Goal: Information Seeking & Learning: Find contact information

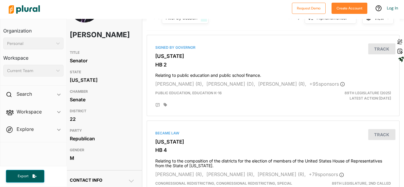
scroll to position [32, 4]
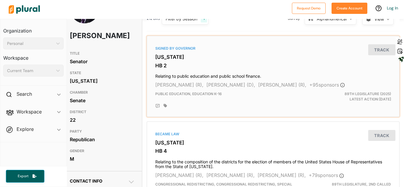
click at [187, 67] on h3 "HB 2" at bounding box center [273, 66] width 236 height 6
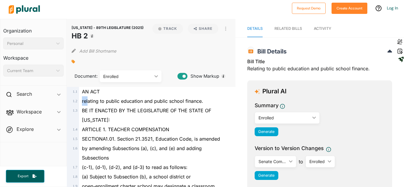
click at [201, 102] on body "Request Demo Create Account Log In Organization Personal ic_keyboard_arrow_down…" at bounding box center [202, 93] width 404 height 187
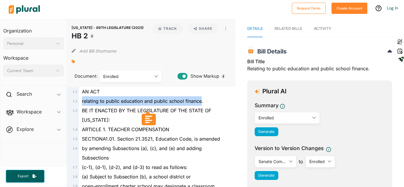
drag, startPoint x: 82, startPoint y: 103, endPoint x: 200, endPoint y: 103, distance: 118.2
click at [200, 103] on span "relating to public education and public school finance." at bounding box center [142, 101] width 121 height 6
copy span "relating to public education and public school finance"
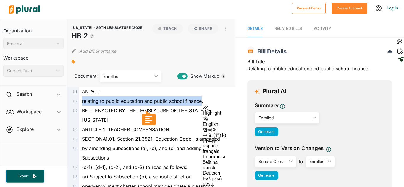
copy span "relating to public education and public school finance"
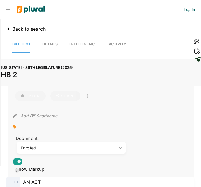
scroll to position [0, 4]
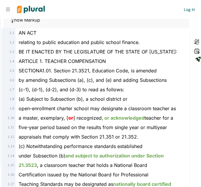
click at [88, 149] on span "(c) Notwithstanding performance standards established" at bounding box center [81, 146] width 124 height 6
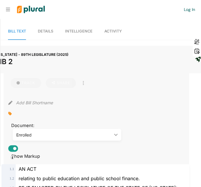
scroll to position [0, 0]
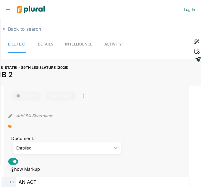
click at [4, 27] on icon "button" at bounding box center [4, 29] width 2 height 4
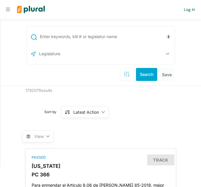
click at [5, 10] on nav "Request Demo Create Account Log In" at bounding box center [100, 9] width 201 height 19
click at [28, 8] on img at bounding box center [30, 9] width 37 height 19
click at [9, 9] on icon at bounding box center [8, 10] width 4 height 4
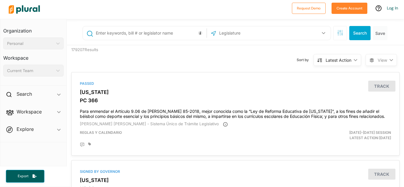
click at [178, 30] on input "text" at bounding box center [150, 32] width 110 height 11
type input "texas"
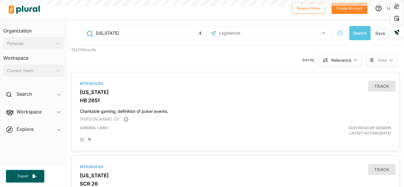
click at [43, 108] on span "Workspace ic_keyboard_arrow_down Members Bills Tags Saved Searches Activity" at bounding box center [33, 113] width 66 height 16
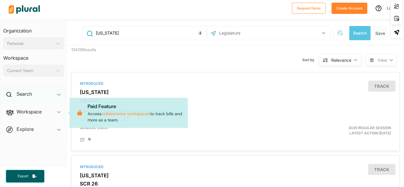
click at [46, 101] on div "Search ic_keyboard_arrow_down" at bounding box center [33, 95] width 66 height 16
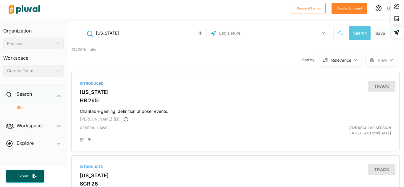
click at [55, 90] on div "Search ic_keyboard_arrow_down" at bounding box center [33, 95] width 66 height 16
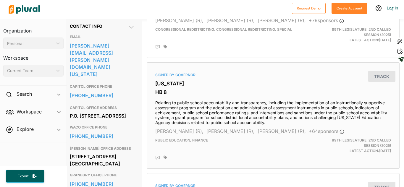
scroll to position [190, 4]
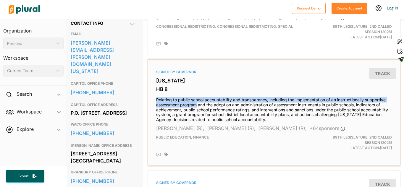
drag, startPoint x: 155, startPoint y: 100, endPoint x: 196, endPoint y: 106, distance: 41.0
click at [196, 106] on div "Signed by Governor Texas HB 8 Relating to public school accountability and tran…" at bounding box center [273, 112] width 247 height 101
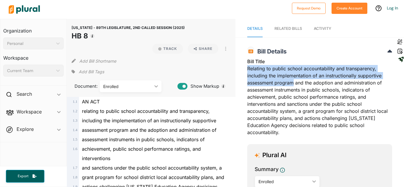
drag, startPoint x: 247, startPoint y: 69, endPoint x: 293, endPoint y: 83, distance: 47.6
click at [293, 83] on div "Bill Title Relating to public school accountability and transparency, including…" at bounding box center [319, 99] width 145 height 82
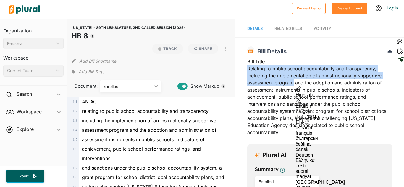
copy div "Relating to public school accountability and transparency, including the implem…"
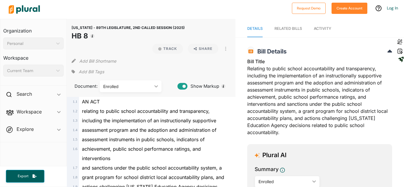
click at [117, 38] on h1 "HB 8" at bounding box center [128, 36] width 113 height 11
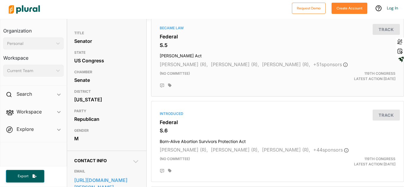
scroll to position [54, 0]
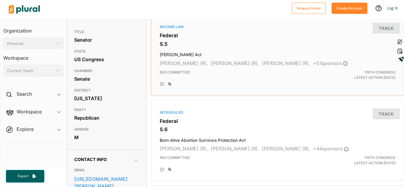
click at [207, 32] on div "Became Law Federal S.5 Laken Riley Act Katie Britt (R), Jim Risch (R), James La…" at bounding box center [277, 55] width 247 height 76
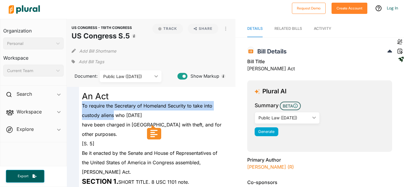
drag, startPoint x: 82, startPoint y: 107, endPoint x: 114, endPoint y: 119, distance: 34.3
click at [114, 119] on div "To require the Secretary of Homeland Security to take into custody aliens who J…" at bounding box center [154, 110] width 150 height 19
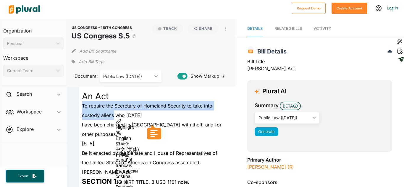
copy span "To require the Secretary of Homeland Security to take into custody aliens"
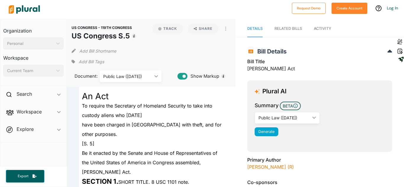
click at [119, 124] on span "have been charged in the United States with theft, and for other purposes." at bounding box center [152, 129] width 140 height 15
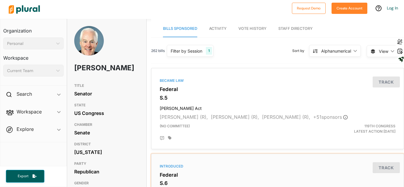
click at [210, 167] on div "Introduced" at bounding box center [278, 166] width 236 height 5
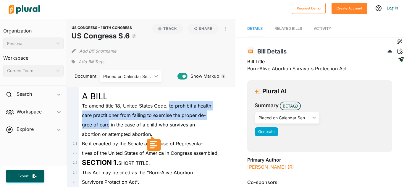
drag, startPoint x: 168, startPoint y: 107, endPoint x: 108, endPoint y: 125, distance: 62.7
copy div "to prohibit a health care practitioner from failing to exercise the proper de- …"
click at [187, 111] on div "care practitioner from failing to exercise the proper de-" at bounding box center [154, 115] width 150 height 9
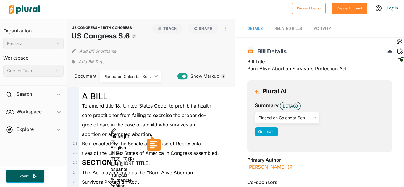
click at [184, 127] on span "gree of care in the case of a child who survives an" at bounding box center [138, 125] width 113 height 6
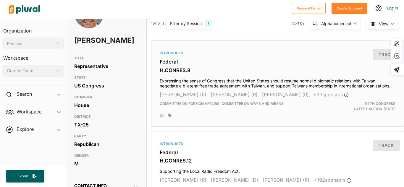
scroll to position [29, 0]
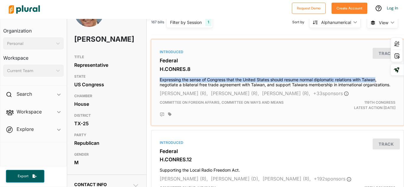
drag, startPoint x: 160, startPoint y: 78, endPoint x: 378, endPoint y: 77, distance: 217.8
click at [378, 77] on h4 "Expressing the sense of Congress that the United States should resume normal di…" at bounding box center [278, 80] width 236 height 13
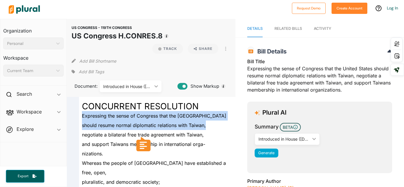
drag, startPoint x: 82, startPoint y: 114, endPoint x: 206, endPoint y: 121, distance: 123.8
copy div "Expressing the sense of Congress that the United States should resume normal di…"
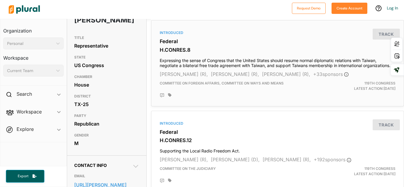
scroll to position [48, 0]
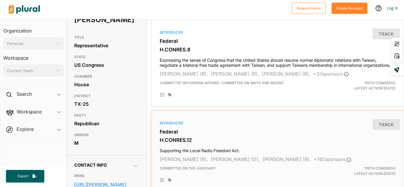
click at [193, 122] on div "Introduced" at bounding box center [278, 123] width 236 height 5
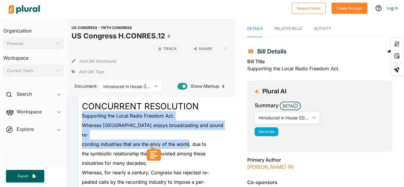
drag, startPoint x: 81, startPoint y: 116, endPoint x: 189, endPoint y: 134, distance: 109.5
click at [82, 118] on span "Supporting the Local Radio Freedom Act." at bounding box center [128, 116] width 92 height 6
drag, startPoint x: 82, startPoint y: 116, endPoint x: 121, endPoint y: 134, distance: 43.8
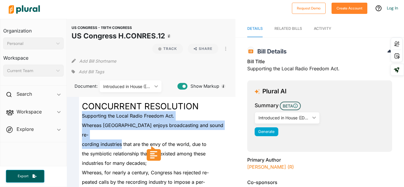
copy div "Supporting the Local Radio Freedom Act. Whereas the United States enjoys broadc…"
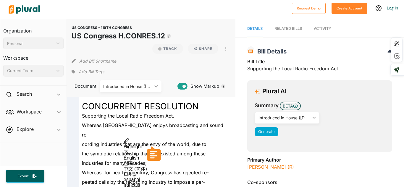
click at [186, 77] on div "Document: Introduced in House (2/13/2025) ic_keyboard_arrow_down Introduced in …" at bounding box center [151, 84] width 159 height 16
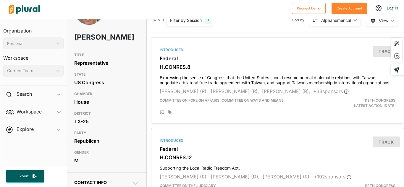
scroll to position [32, 0]
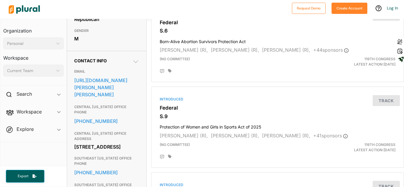
scroll to position [160, 0]
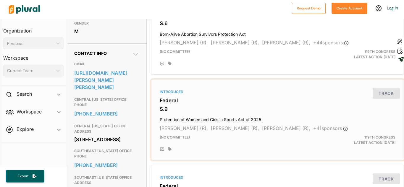
click at [184, 92] on div "Introduced" at bounding box center [278, 91] width 236 height 5
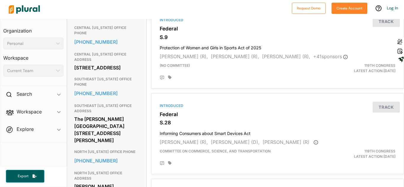
scroll to position [233, 0]
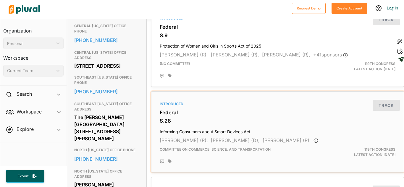
click at [215, 116] on div "Introduced Federal S.28 Informing Consumers about Smart Devices Act Ted Cruz (R…" at bounding box center [277, 132] width 247 height 76
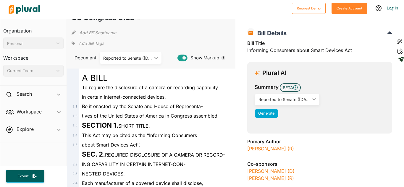
scroll to position [19, 0]
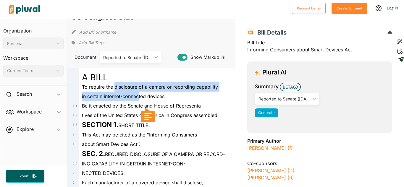
drag, startPoint x: 114, startPoint y: 89, endPoint x: 139, endPoint y: 95, distance: 25.9
click at [139, 95] on span "in certain internet-connected devices." at bounding box center [124, 96] width 84 height 6
drag, startPoint x: 84, startPoint y: 87, endPoint x: 173, endPoint y: 99, distance: 89.7
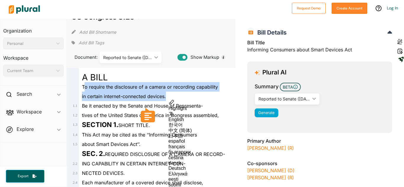
copy div "o require the disclosure of a camera or recording capability in certain interne…"
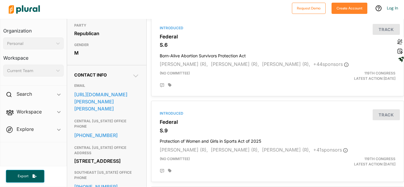
scroll to position [141, 0]
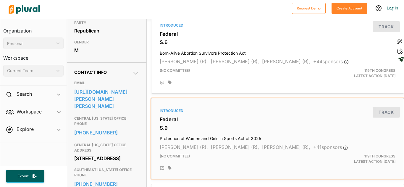
click at [201, 138] on h4 "Protection of Women and Girls in Sports Act of 2025" at bounding box center [278, 137] width 236 height 8
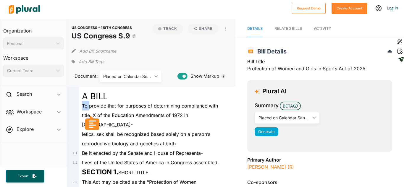
drag, startPoint x: 82, startPoint y: 106, endPoint x: 89, endPoint y: 108, distance: 7.9
click at [89, 108] on span "To provide that for purposes of determining compliance with" at bounding box center [150, 106] width 136 height 6
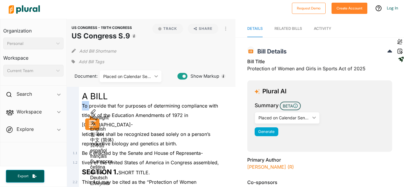
click at [89, 108] on span "To provide that for purposes of determining compliance with" at bounding box center [150, 106] width 136 height 6
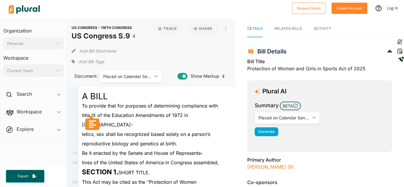
click at [202, 139] on div "reproductive biology and genetics at birth." at bounding box center [154, 143] width 150 height 9
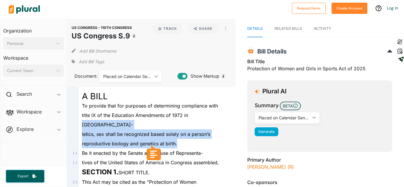
drag, startPoint x: 189, startPoint y: 116, endPoint x: 192, endPoint y: 131, distance: 15.2
copy div "ath- letics, sex shall be recognized based solely on a person’s reproductive bi…"
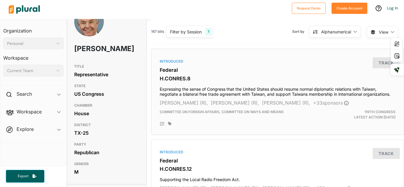
scroll to position [0, 4]
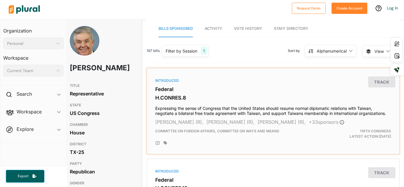
click at [155, 106] on div "Introduced Federal H.CONRES.8 Expressing the sense of Congress that the United …" at bounding box center [272, 111] width 247 height 81
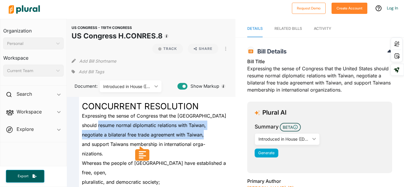
drag, startPoint x: 98, startPoint y: 124, endPoint x: 220, endPoint y: 134, distance: 121.8
copy div "resume normal diplomatic relations with Taiwan, negotiate a bilateral free trad…"
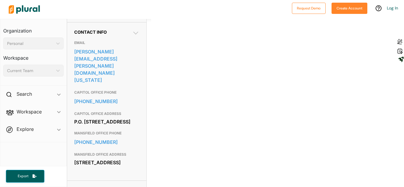
scroll to position [183, 0]
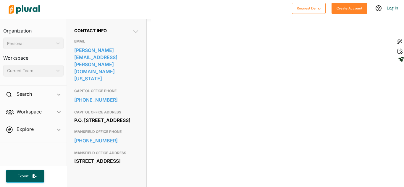
drag, startPoint x: 74, startPoint y: 111, endPoint x: 121, endPoint y: 120, distance: 48.1
click at [121, 120] on div "P.O. [STREET_ADDRESS]" at bounding box center [106, 120] width 65 height 9
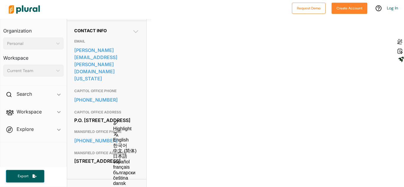
copy div "P.O. [STREET_ADDRESS]"
click at [103, 45] on h3 "EMAIL" at bounding box center [106, 41] width 65 height 7
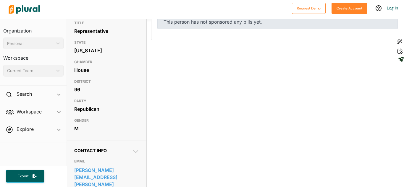
scroll to position [0, 0]
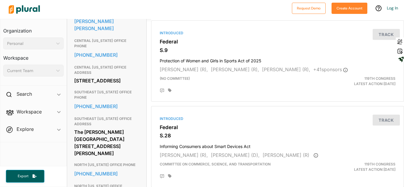
scroll to position [218, 0]
drag, startPoint x: 74, startPoint y: 64, endPoint x: 115, endPoint y: 76, distance: 42.8
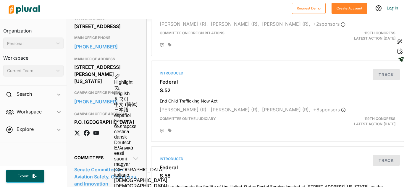
scroll to position [606, 0]
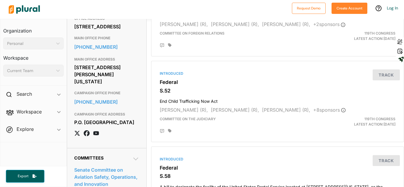
drag, startPoint x: 74, startPoint y: 62, endPoint x: 131, endPoint y: 79, distance: 59.5
click at [131, 79] on div "[STREET_ADDRESS][PERSON_NAME][US_STATE]" at bounding box center [106, 74] width 65 height 23
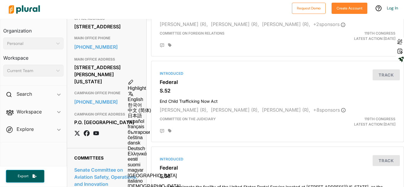
copy div "[STREET_ADDRESS][PERSON_NAME][US_STATE]"
